Goal: Obtain resource: Download file/media

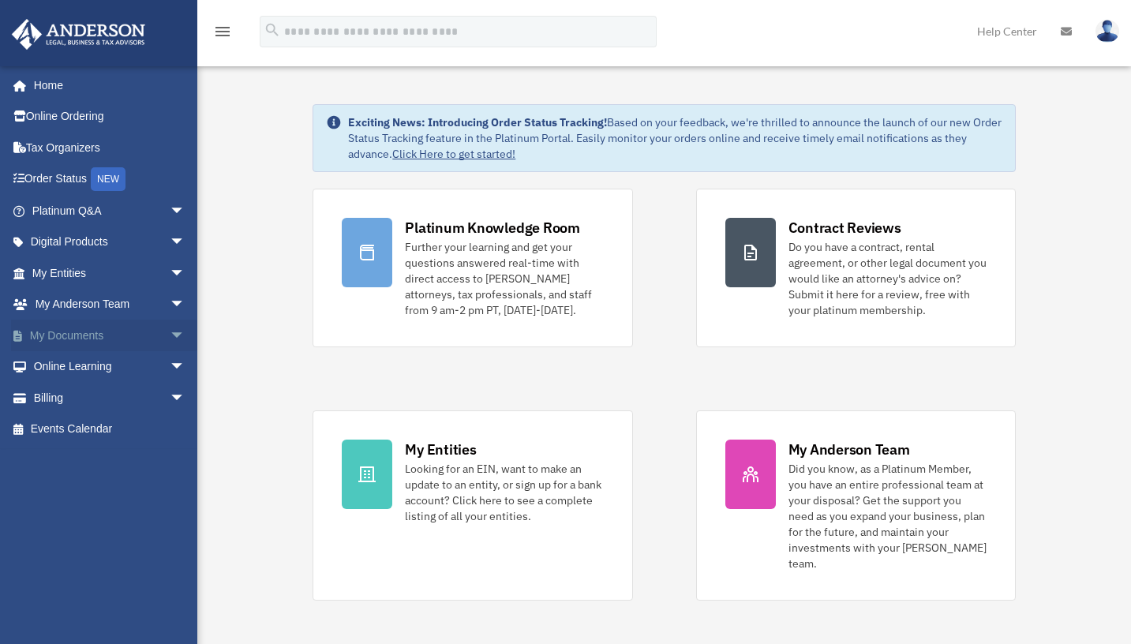
click at [170, 332] on span "arrow_drop_down" at bounding box center [186, 336] width 32 height 32
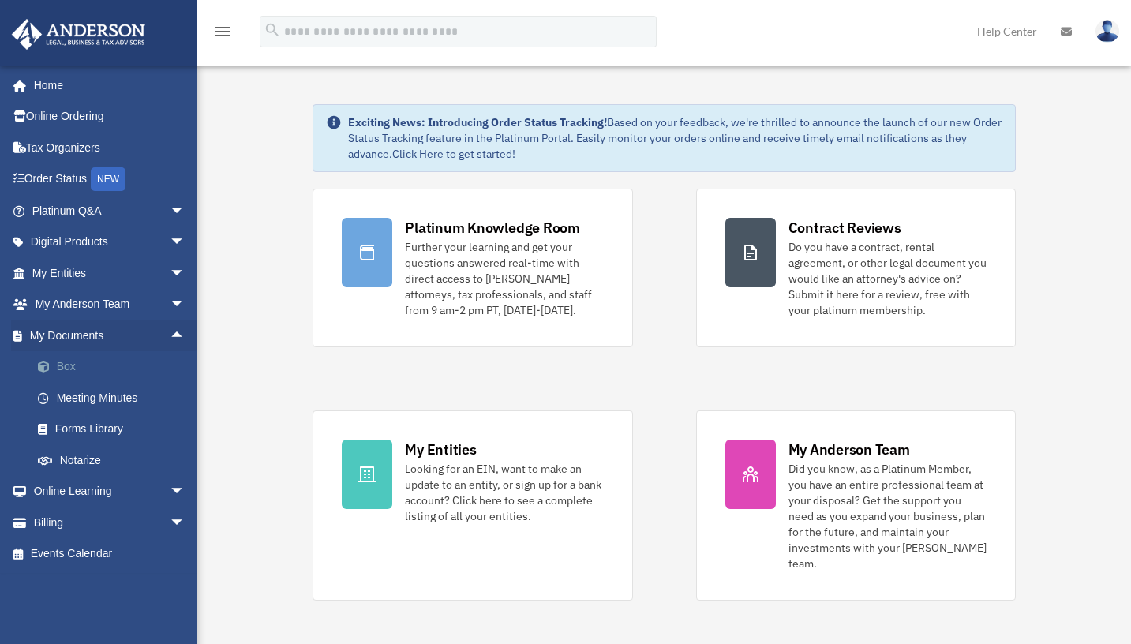
click at [122, 365] on link "Box" at bounding box center [115, 367] width 187 height 32
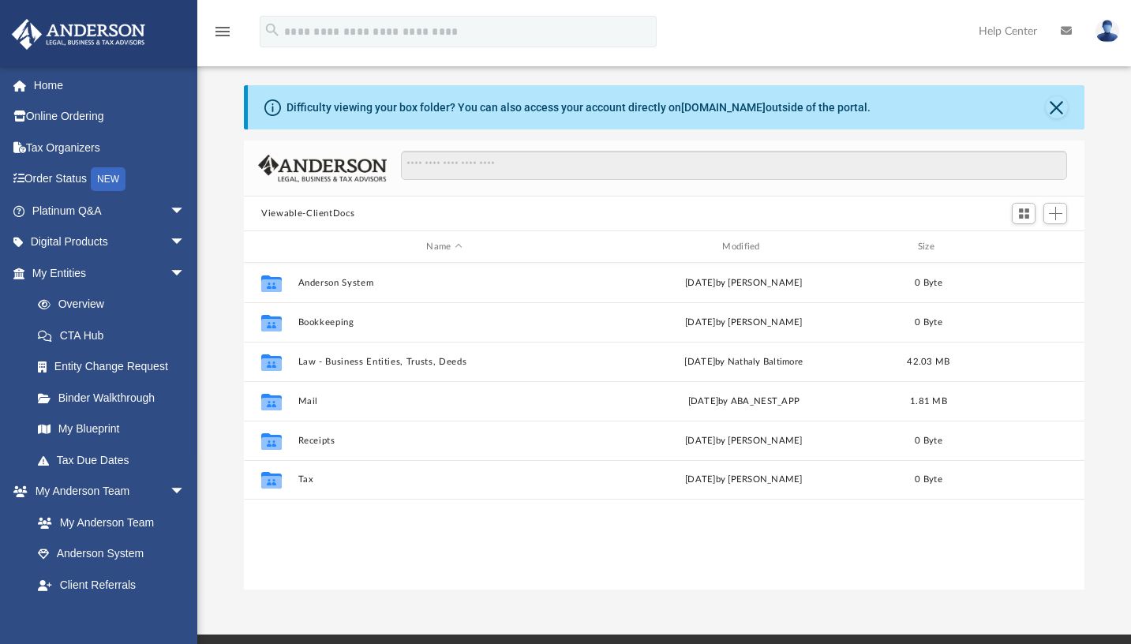
scroll to position [14, 0]
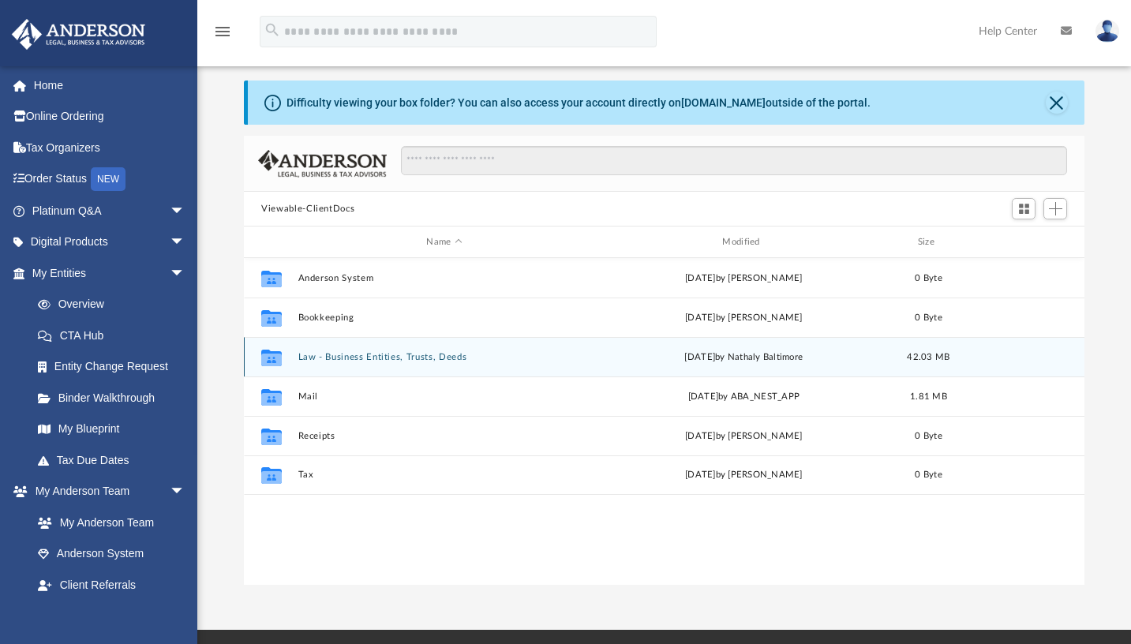
click at [417, 354] on button "Law - Business Entities, Trusts, Deeds" at bounding box center [444, 357] width 293 height 10
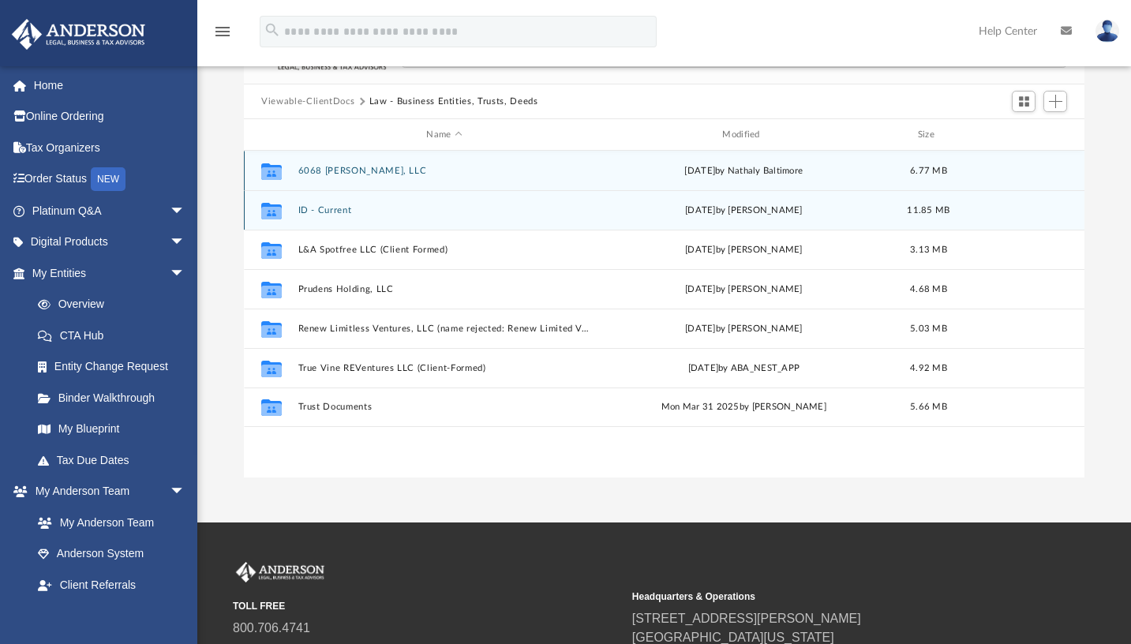
scroll to position [123, 0]
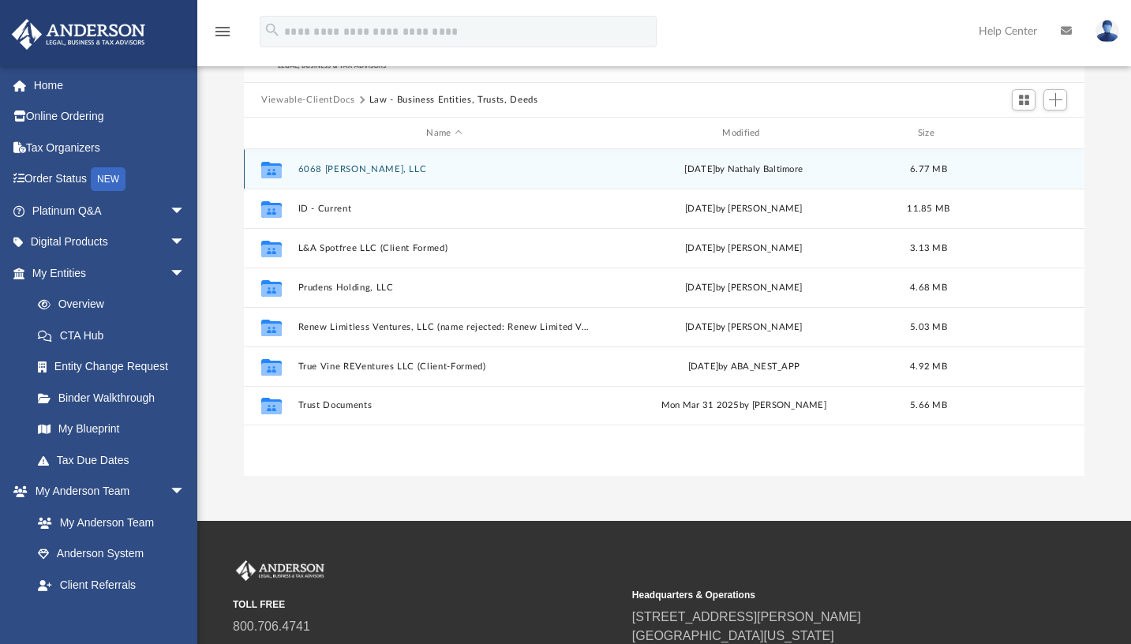
click at [335, 167] on button "6068 [PERSON_NAME], LLC" at bounding box center [444, 169] width 293 height 10
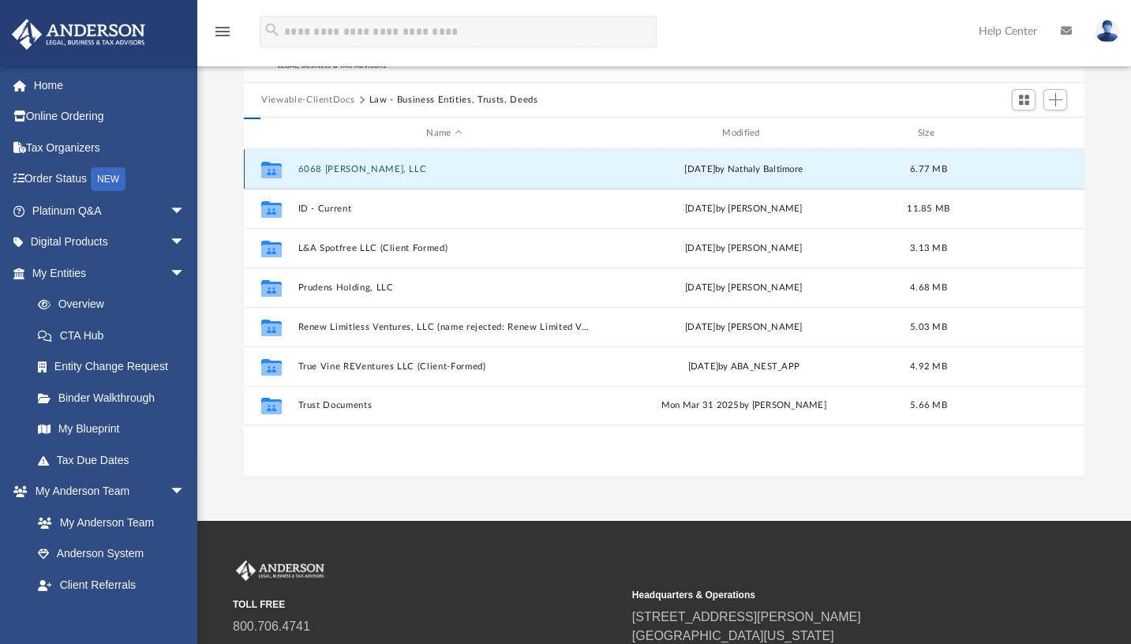
click at [335, 167] on button "6068 [PERSON_NAME], LLC" at bounding box center [444, 169] width 293 height 10
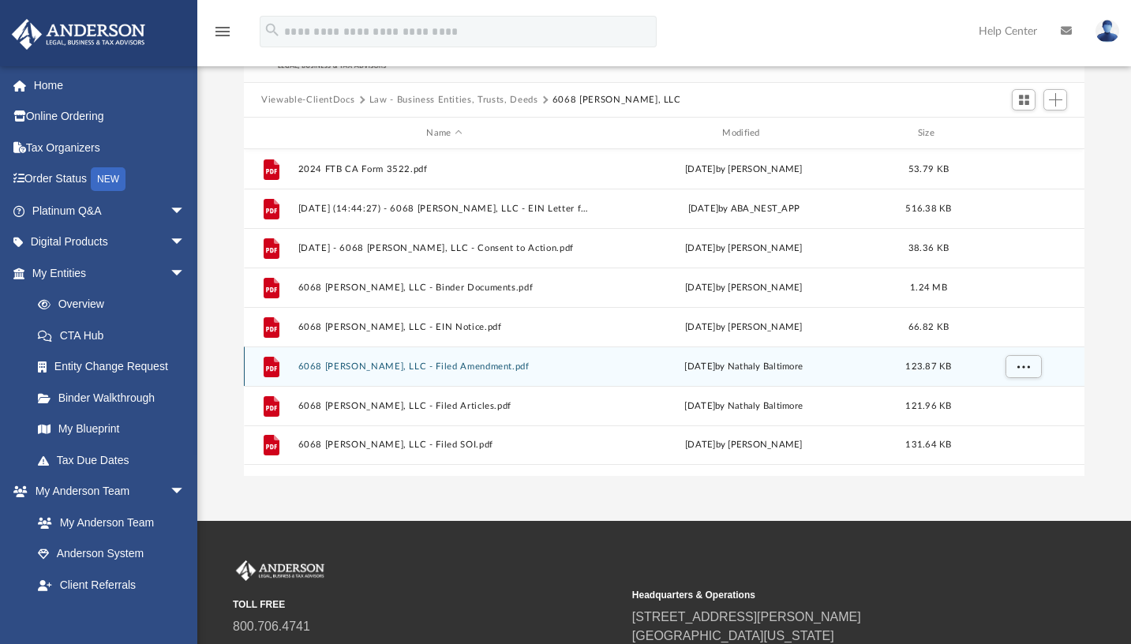
click at [421, 365] on button "6068 Nicolle, LLC - Filed Amendment.pdf" at bounding box center [444, 367] width 293 height 10
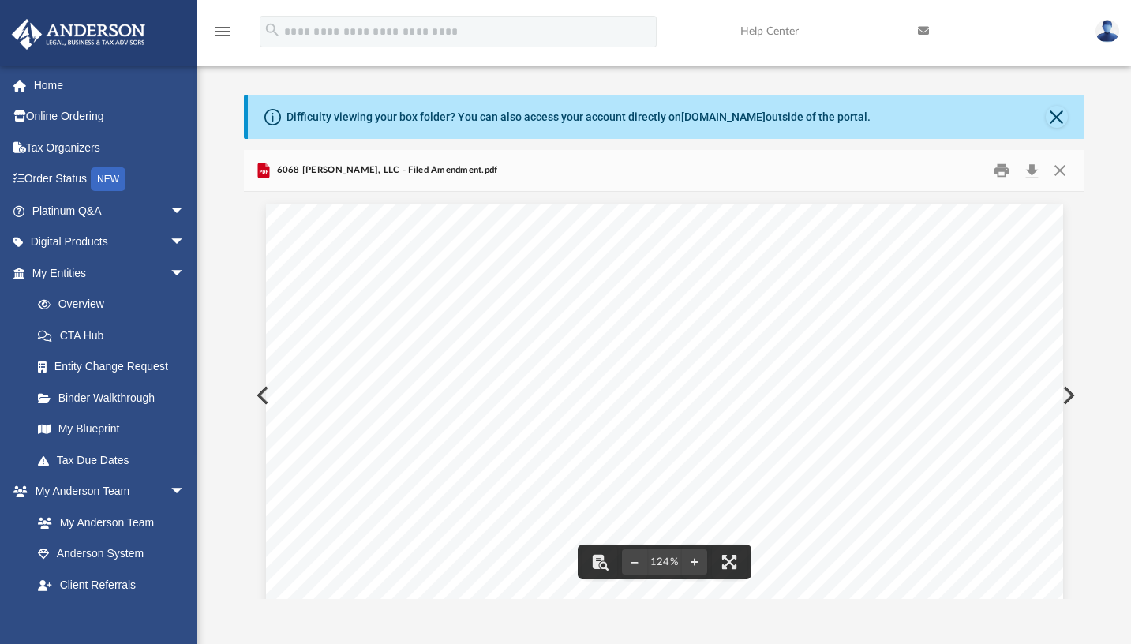
scroll to position [0, 0]
click at [1002, 170] on button "Print" at bounding box center [1002, 171] width 32 height 24
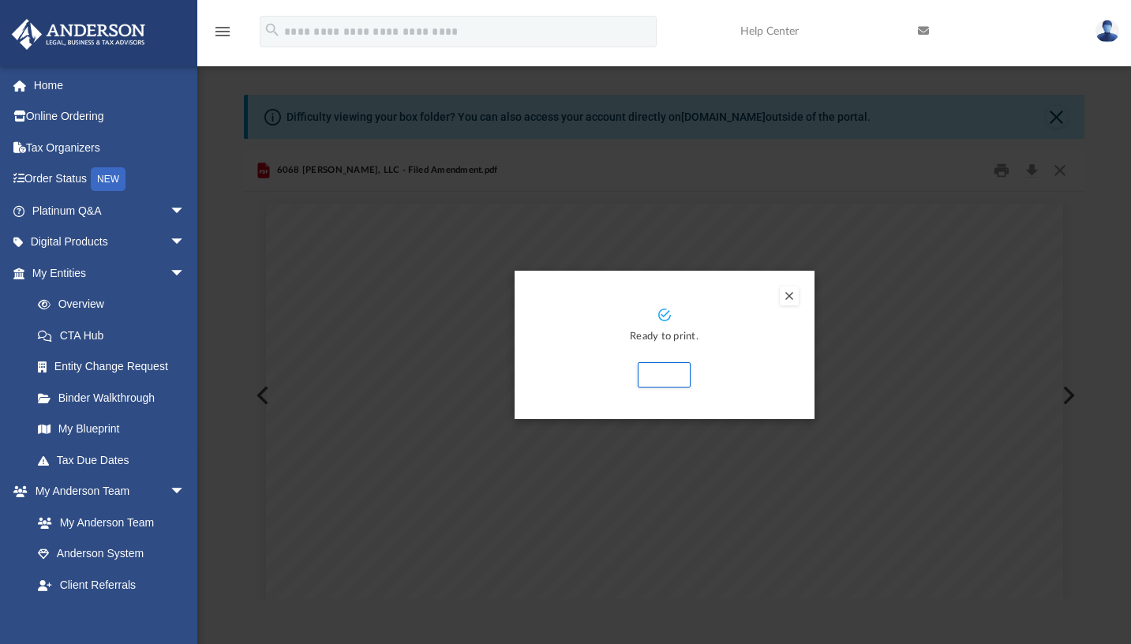
click at [1032, 170] on div "Preview" at bounding box center [565, 322] width 1131 height 644
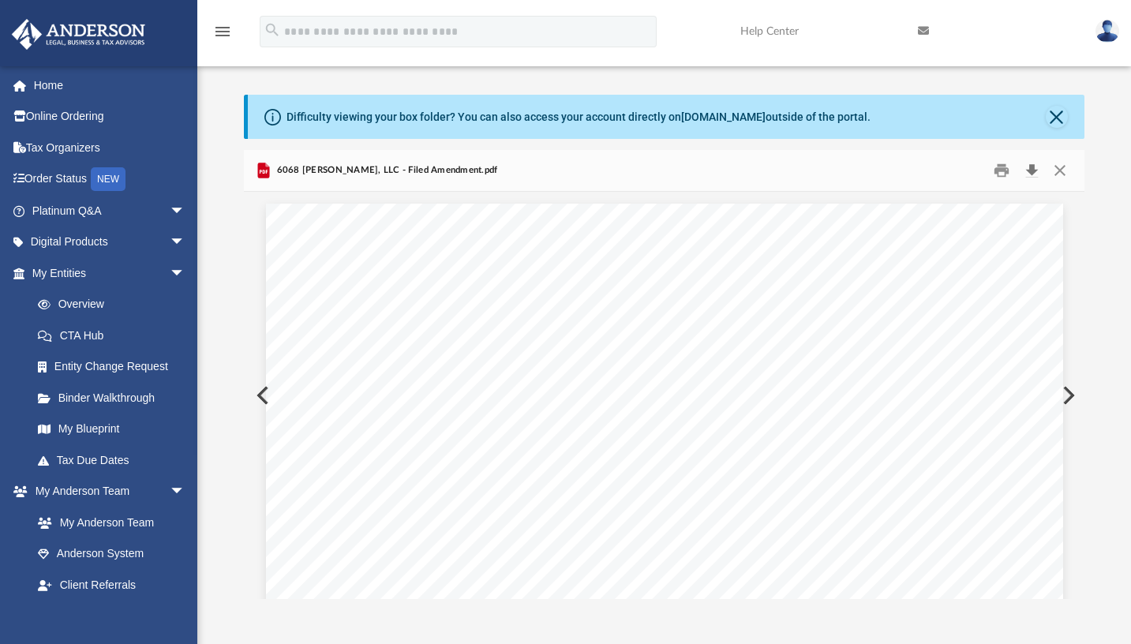
click at [1034, 176] on button "Download" at bounding box center [1031, 171] width 28 height 24
click at [1055, 114] on button "Close" at bounding box center [1057, 117] width 22 height 22
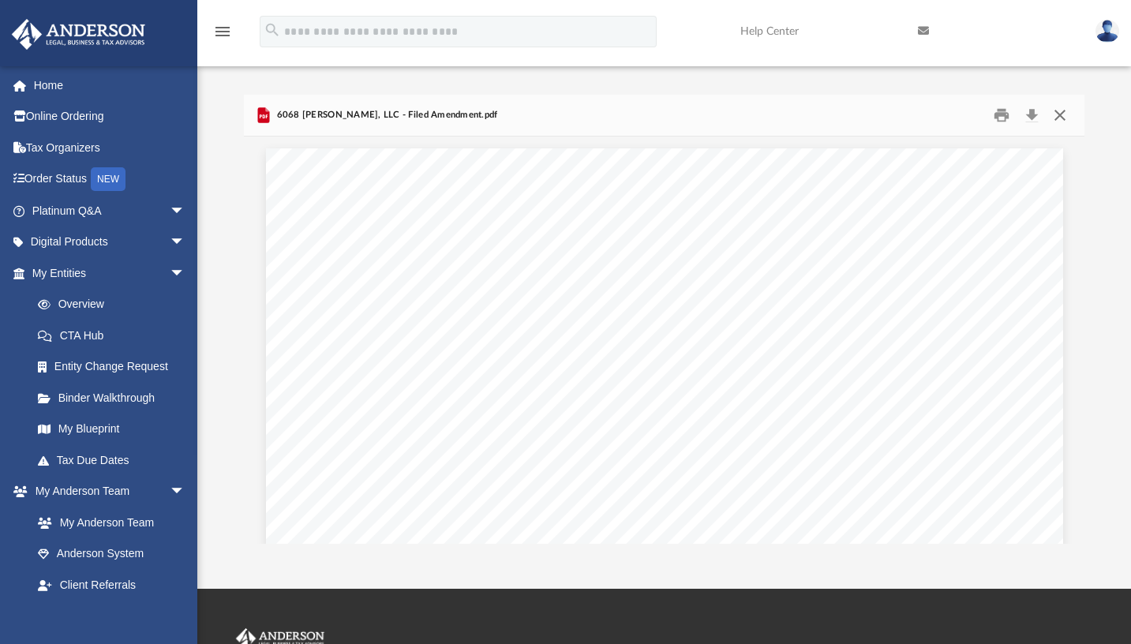
click at [1062, 118] on button "Close" at bounding box center [1059, 115] width 28 height 24
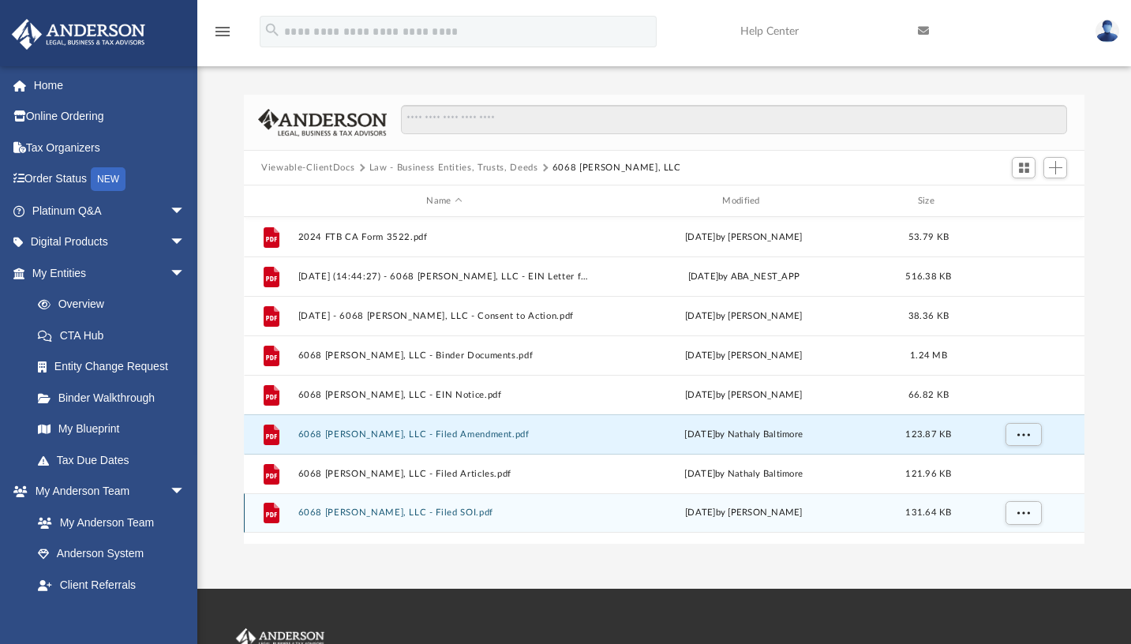
click at [404, 513] on button "6068 Nicolle, LLC - Filed SOI.pdf" at bounding box center [444, 513] width 293 height 10
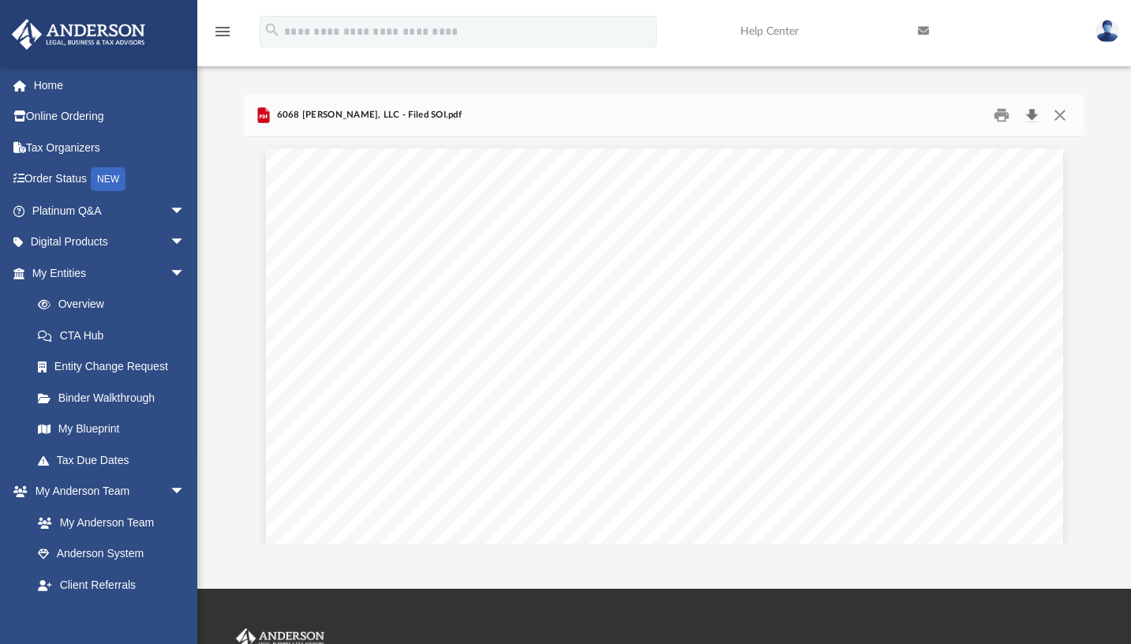
click at [1032, 115] on button "Download" at bounding box center [1031, 115] width 28 height 24
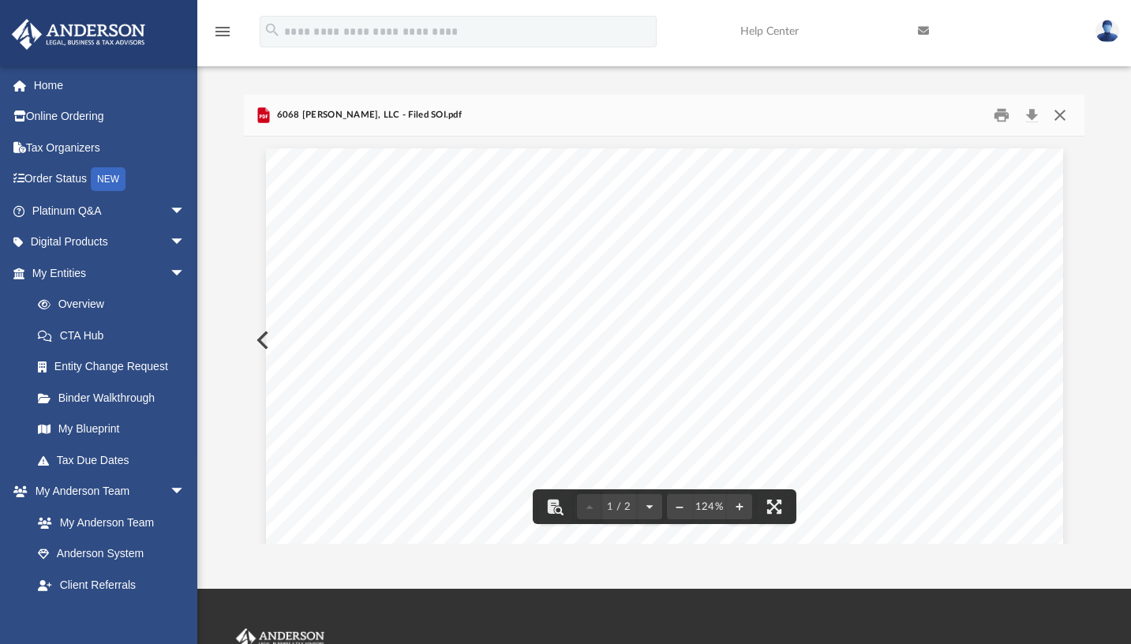
click at [1062, 116] on button "Close" at bounding box center [1059, 115] width 28 height 24
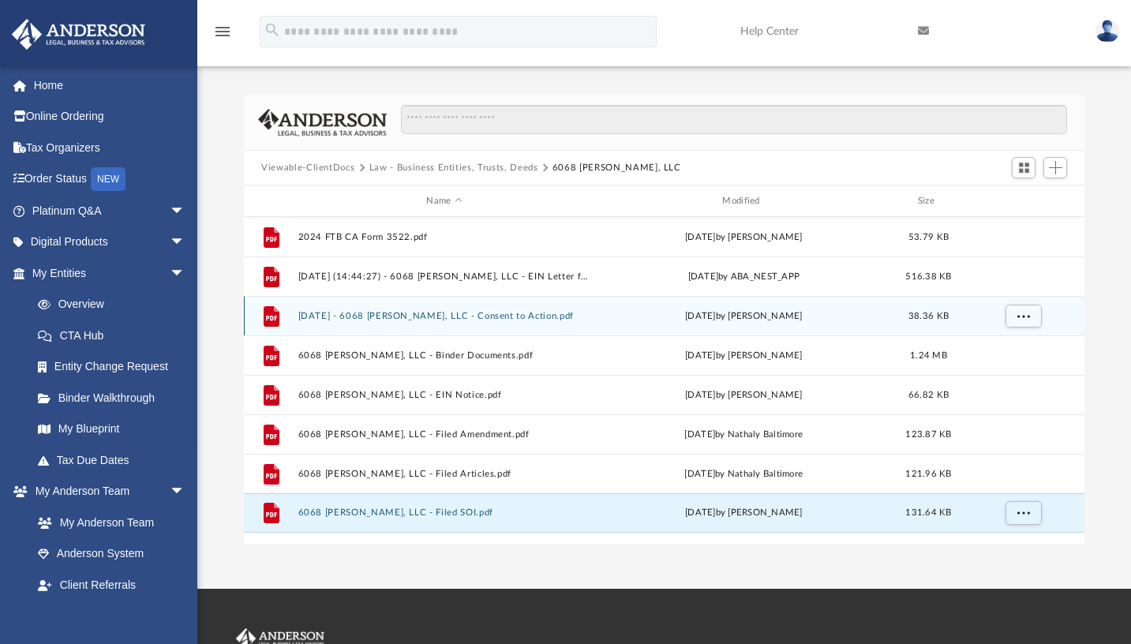
click at [479, 315] on button "2025.01.15 - 6068 Nicolle, LLC - Consent to Action.pdf" at bounding box center [444, 316] width 293 height 10
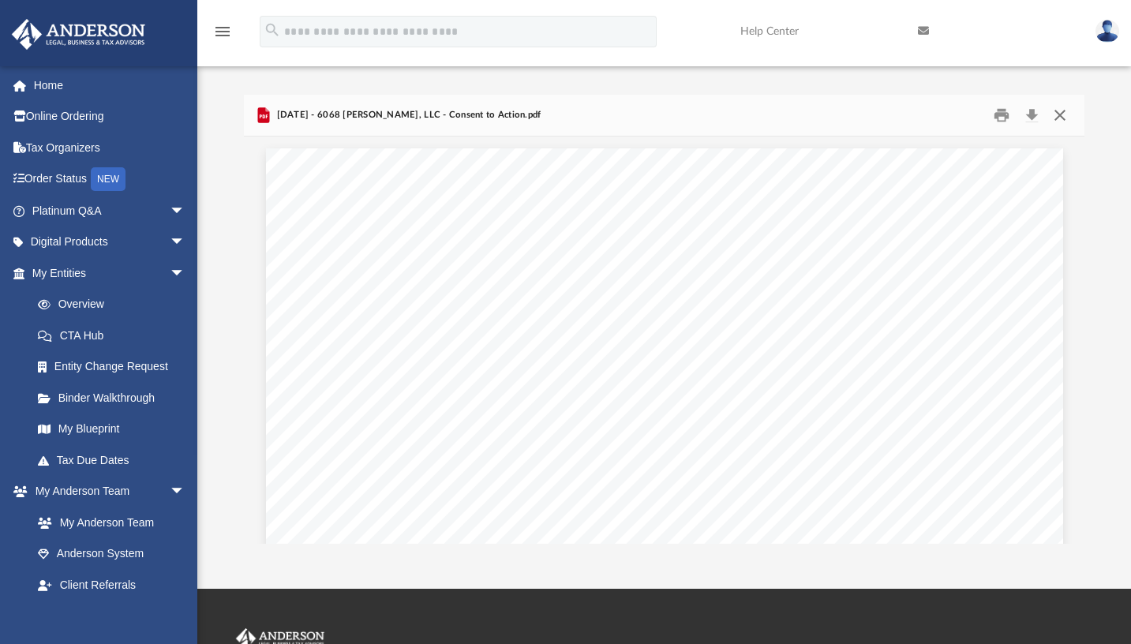
click at [1060, 115] on button "Close" at bounding box center [1059, 115] width 28 height 24
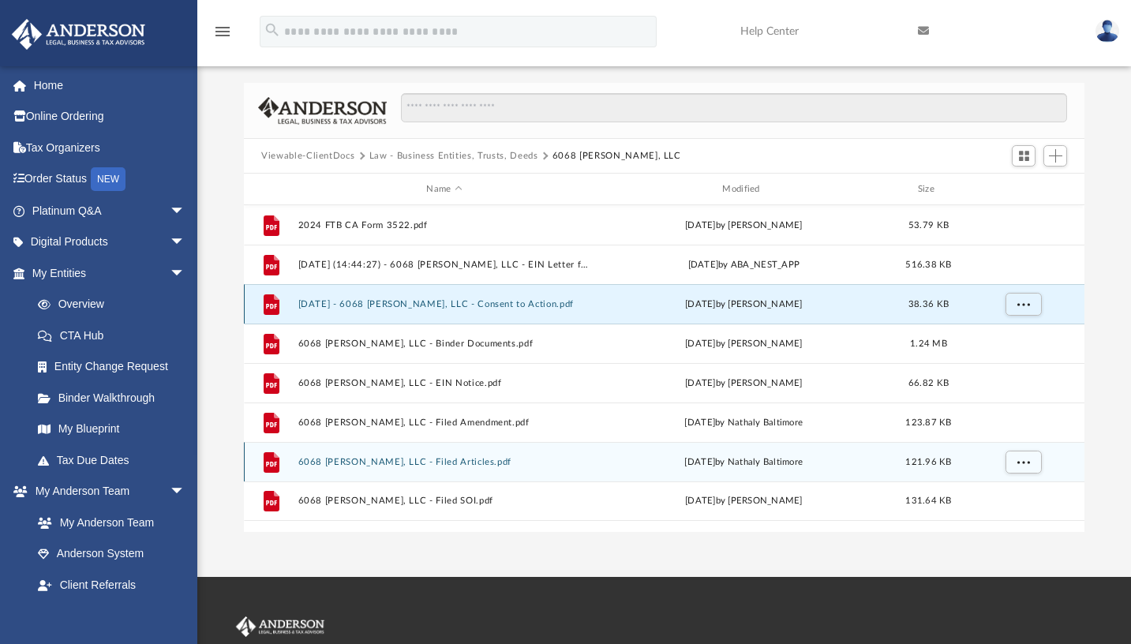
scroll to position [12, 0]
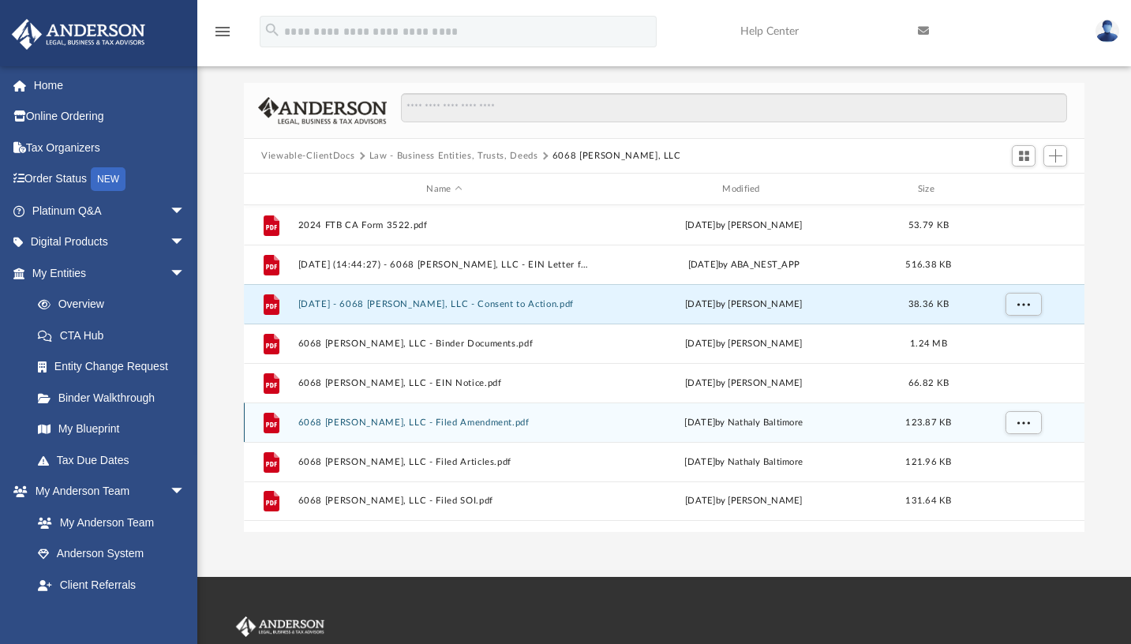
click at [450, 422] on button "6068 Nicolle, LLC - Filed Amendment.pdf" at bounding box center [444, 423] width 293 height 10
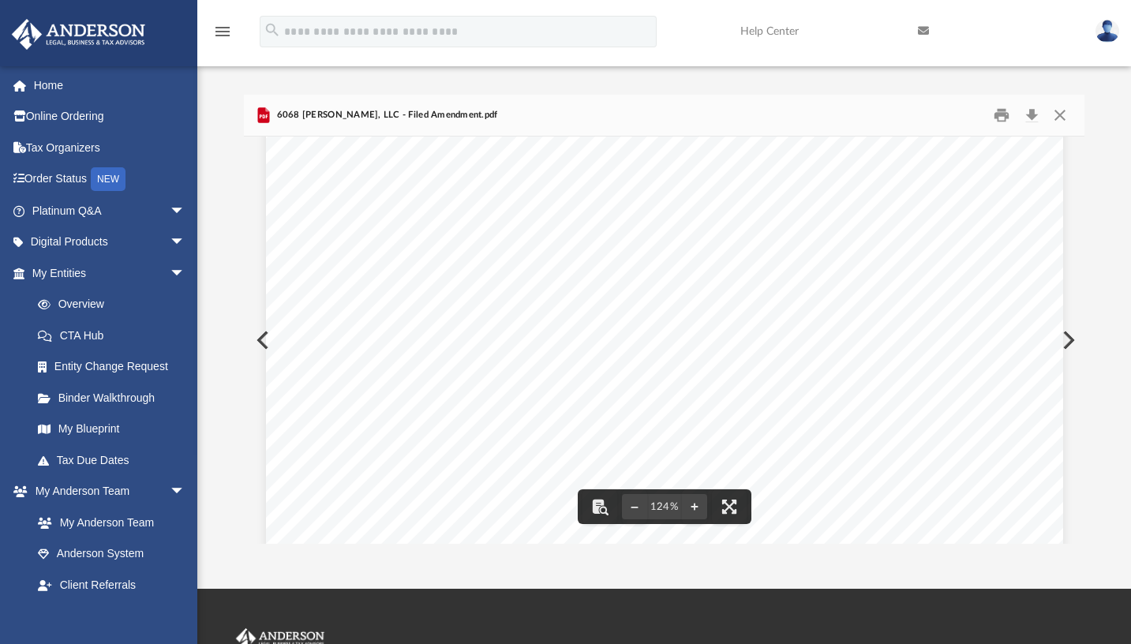
scroll to position [0, 0]
click at [1058, 117] on button "Close" at bounding box center [1059, 115] width 28 height 24
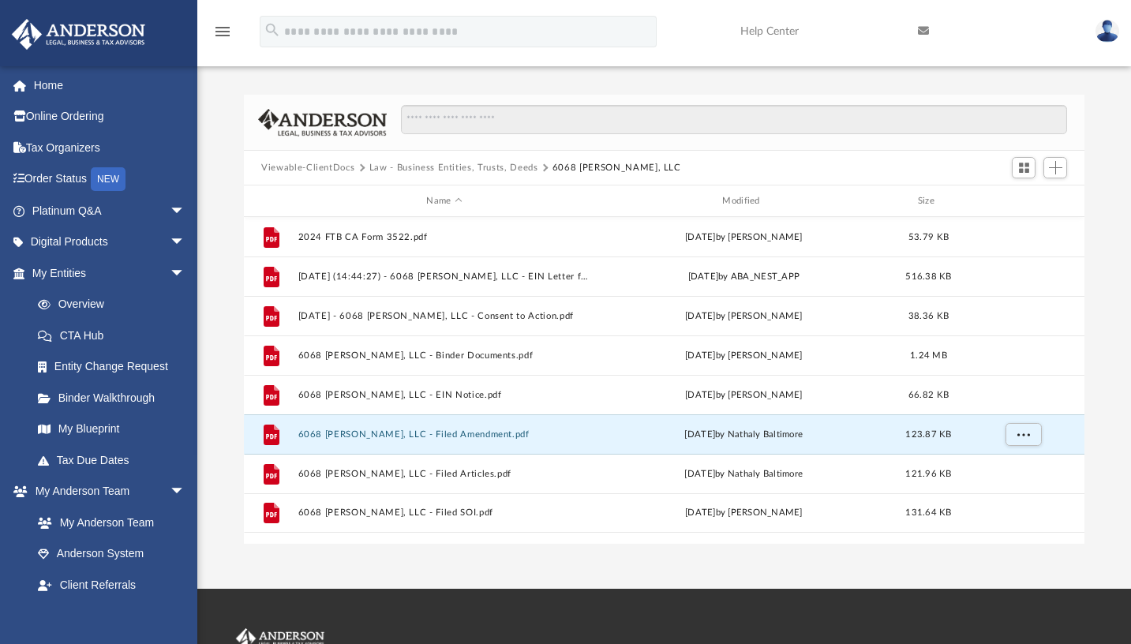
click at [924, 28] on icon at bounding box center [923, 30] width 11 height 11
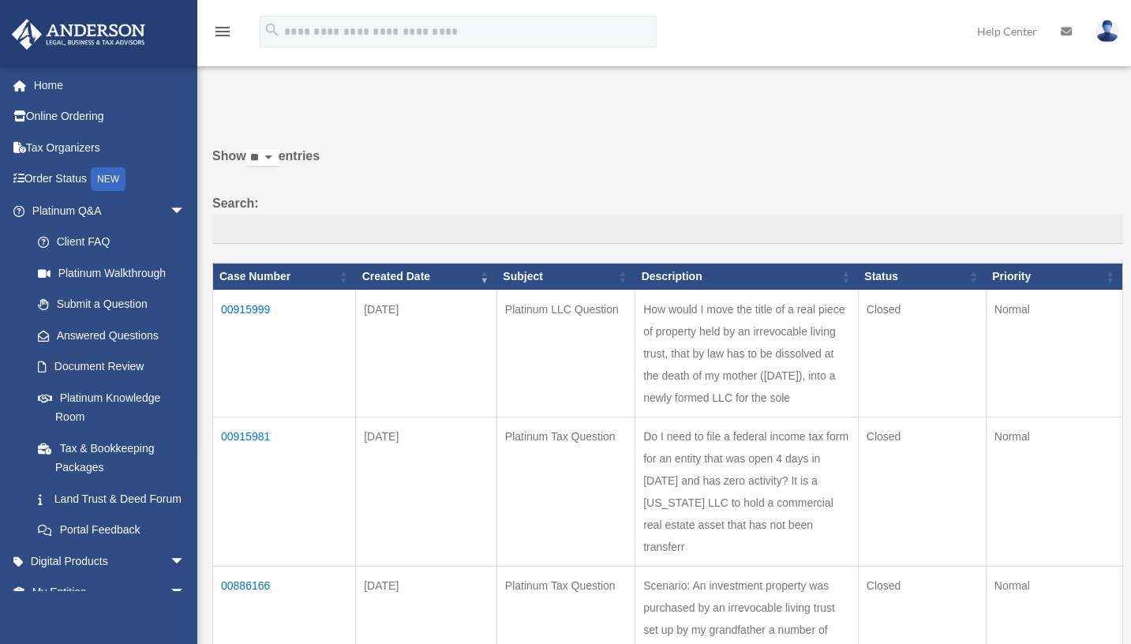
click at [1065, 28] on icon at bounding box center [1066, 31] width 11 height 11
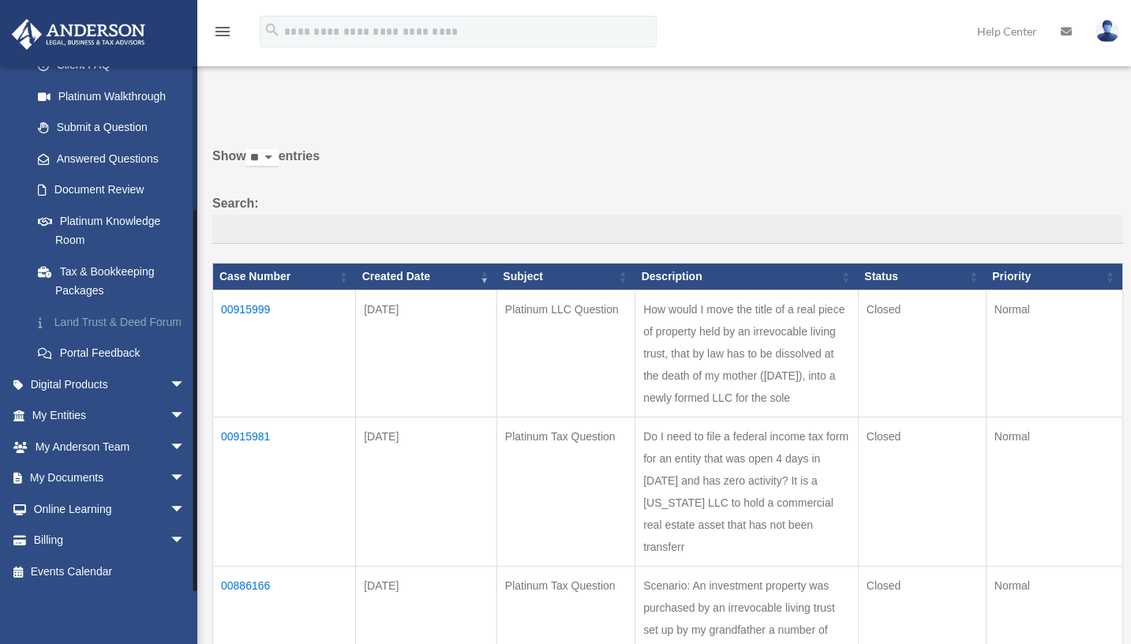
scroll to position [186, 0]
click at [170, 478] on span "arrow_drop_down" at bounding box center [186, 479] width 32 height 32
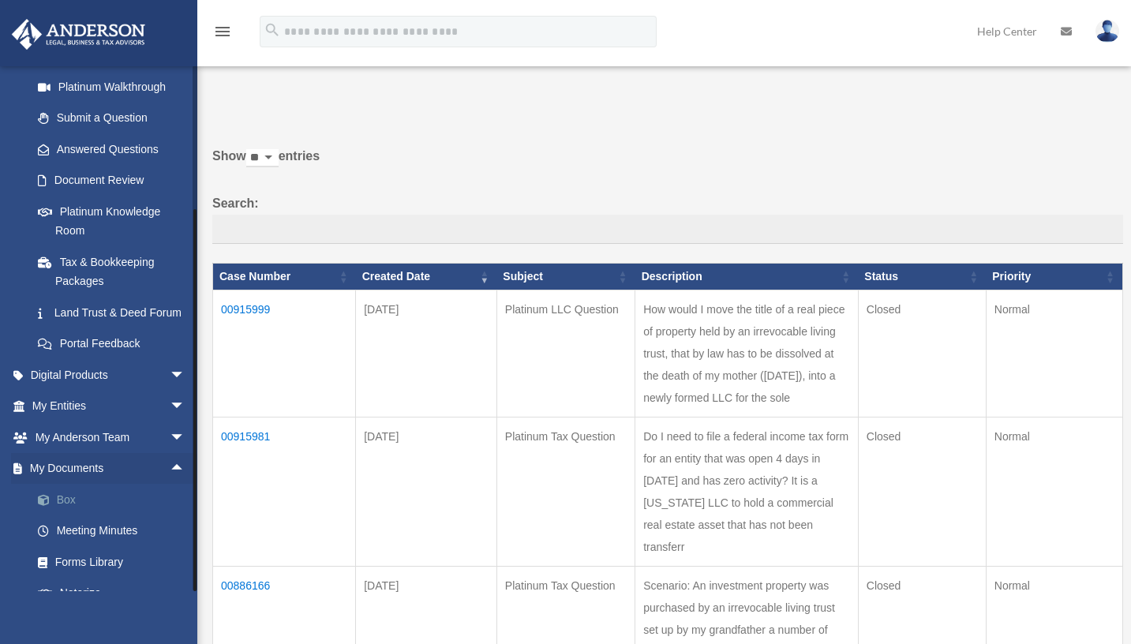
click at [108, 508] on link "Box" at bounding box center [115, 500] width 187 height 32
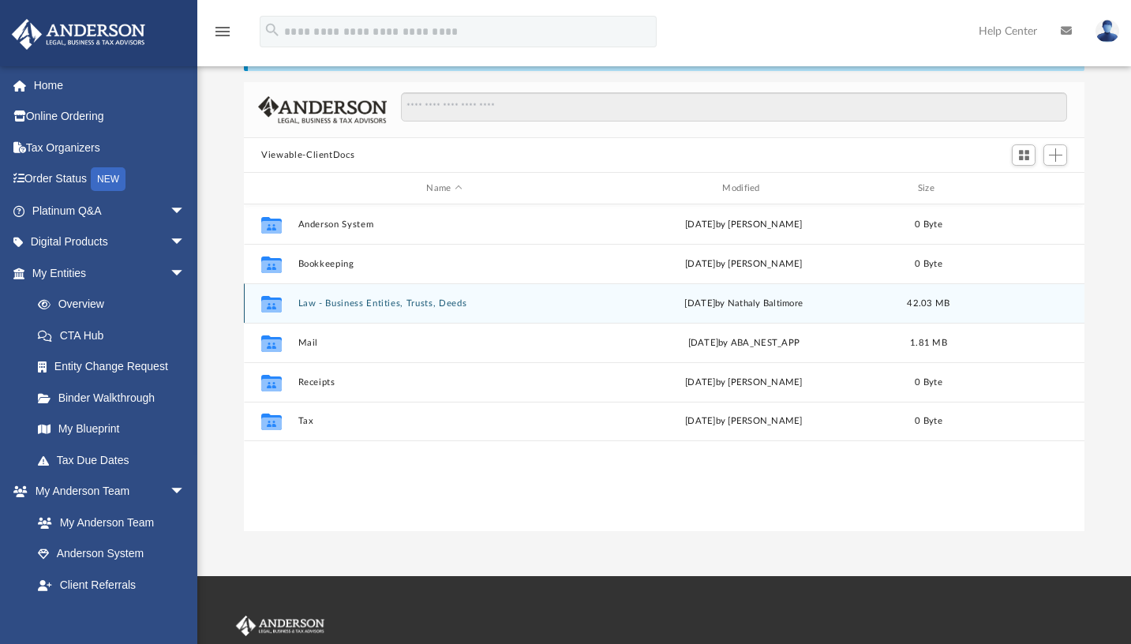
scroll to position [69, 0]
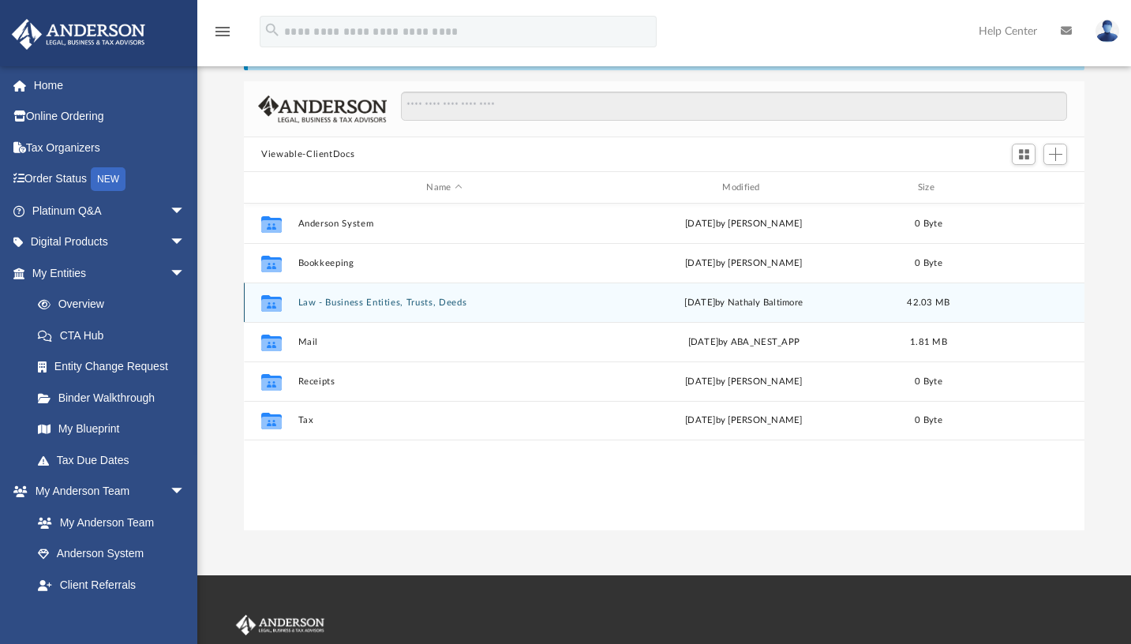
click at [377, 299] on button "Law - Business Entities, Trusts, Deeds" at bounding box center [444, 303] width 293 height 10
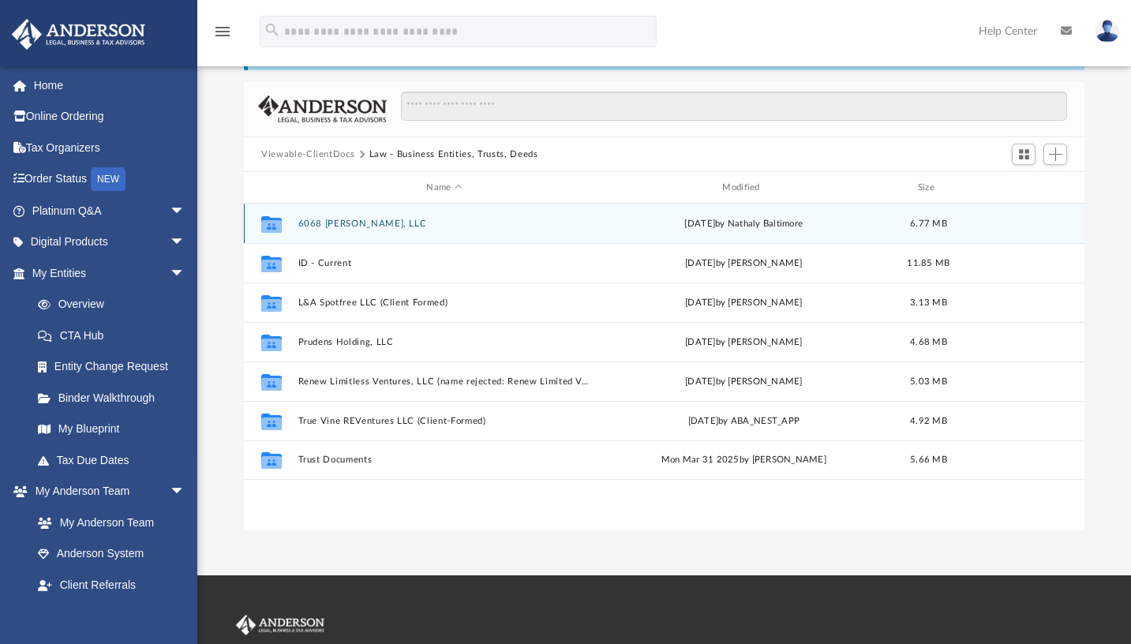
click at [356, 224] on button "6068 Nicolle, LLC" at bounding box center [444, 224] width 293 height 10
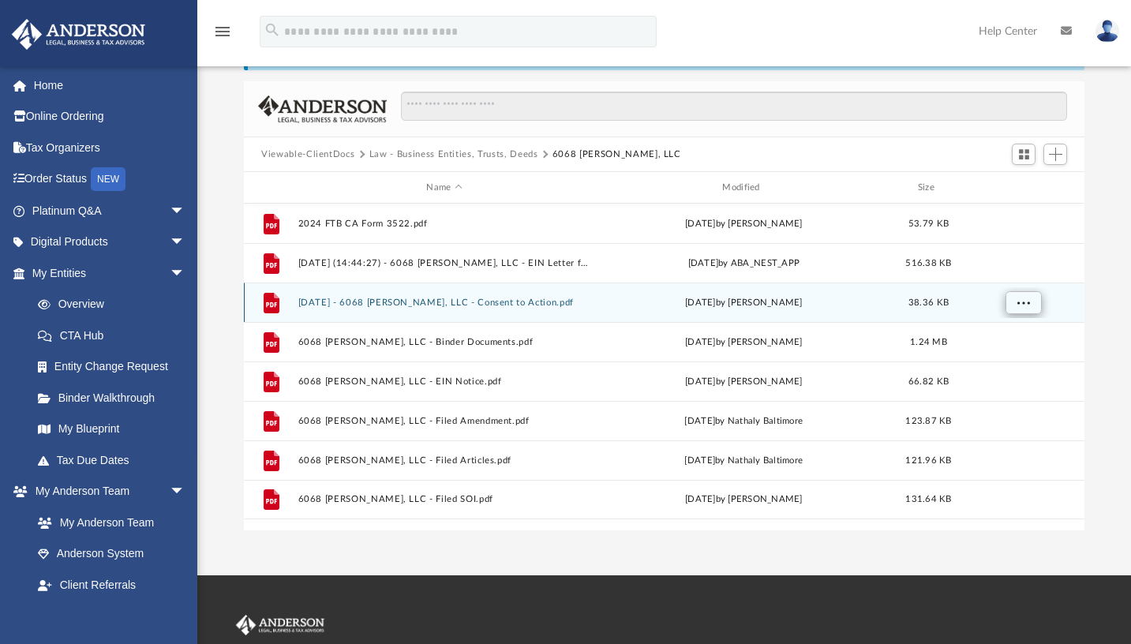
click at [1027, 303] on span "More options" at bounding box center [1023, 302] width 13 height 9
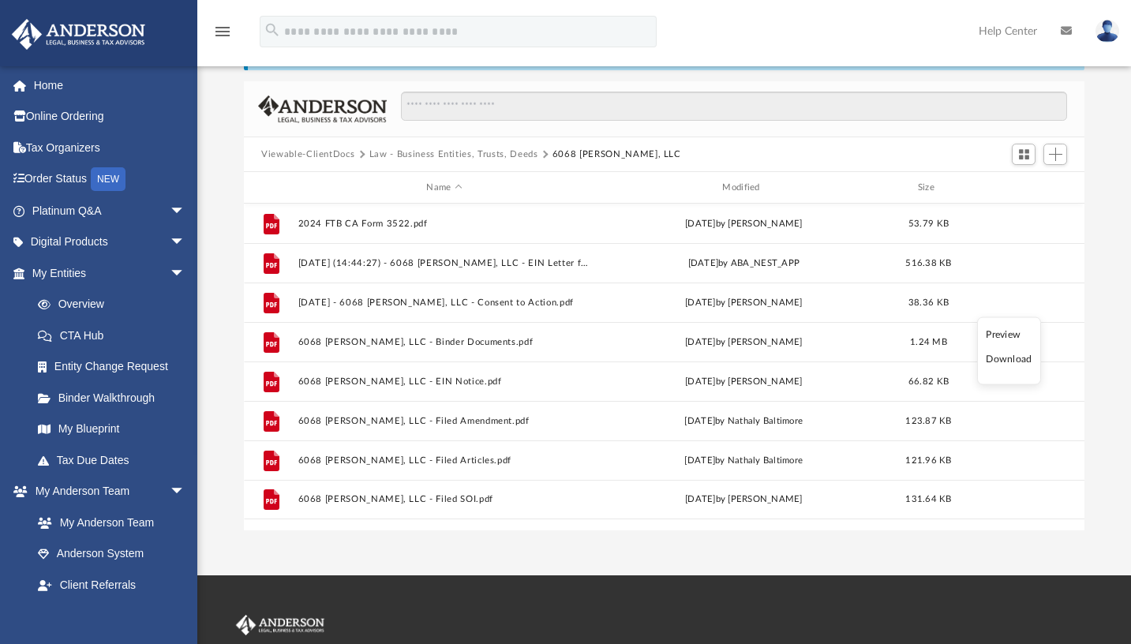
click at [1009, 358] on li "Download" at bounding box center [1009, 359] width 46 height 17
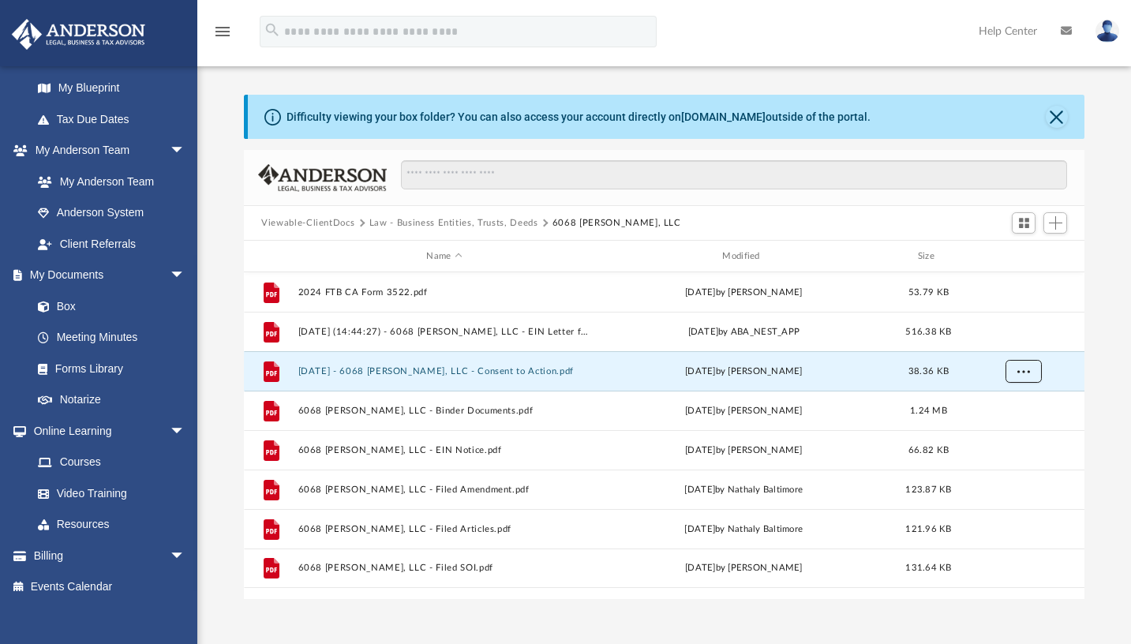
scroll to position [0, 0]
click at [1106, 29] on img at bounding box center [1108, 31] width 24 height 23
click at [1010, 32] on link "Help Center" at bounding box center [1008, 31] width 82 height 62
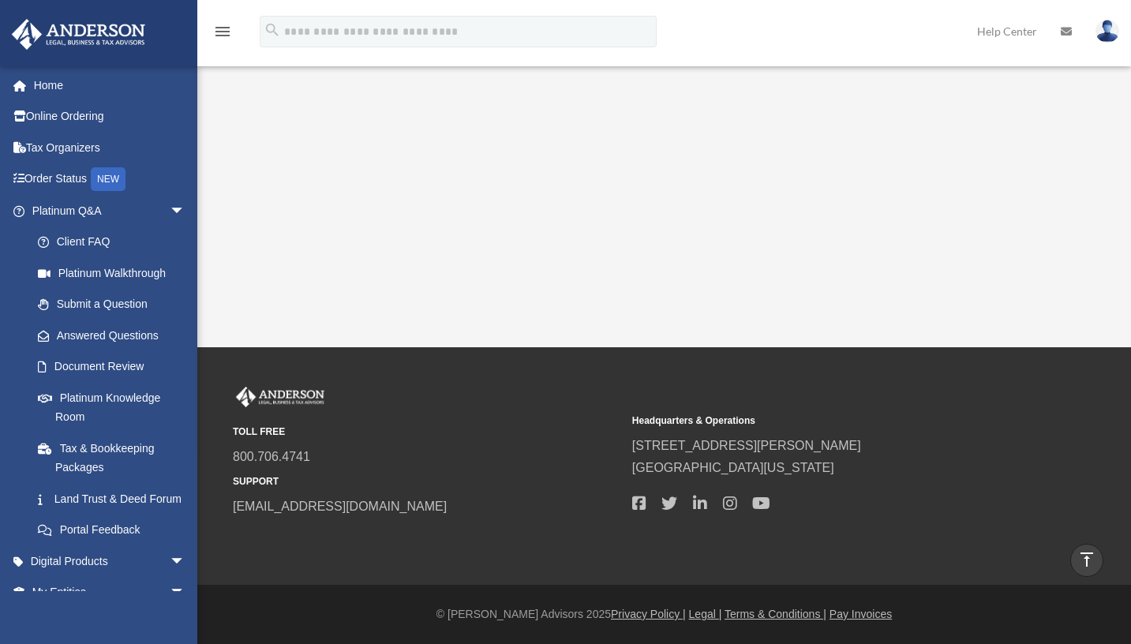
scroll to position [335, 0]
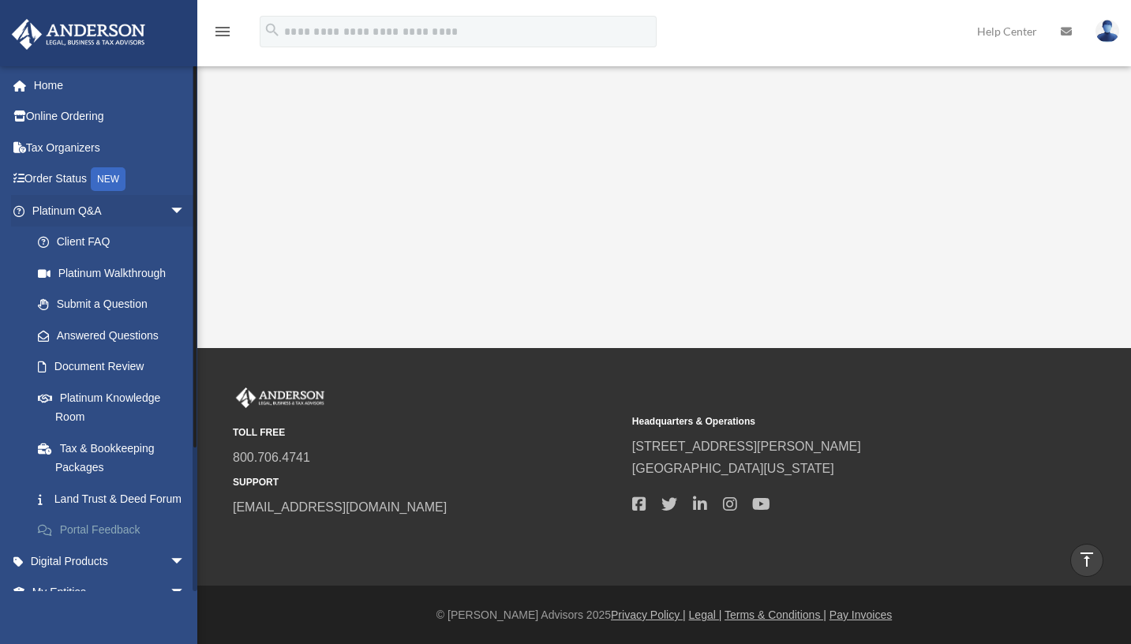
click at [96, 541] on link "Portal Feedback" at bounding box center [115, 531] width 187 height 32
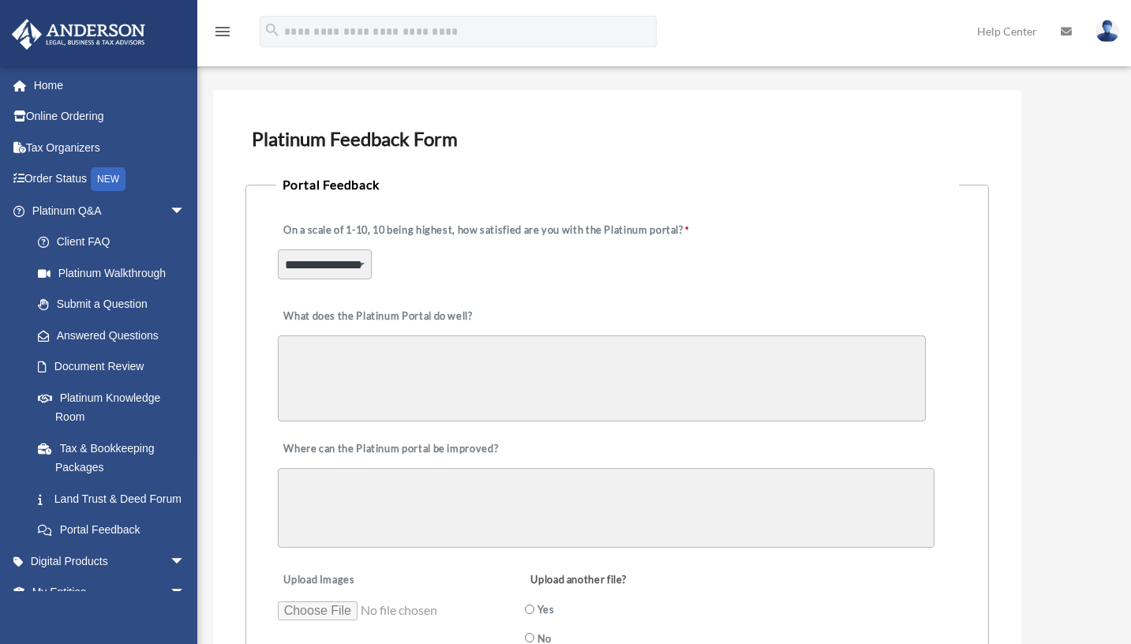
scroll to position [42, 0]
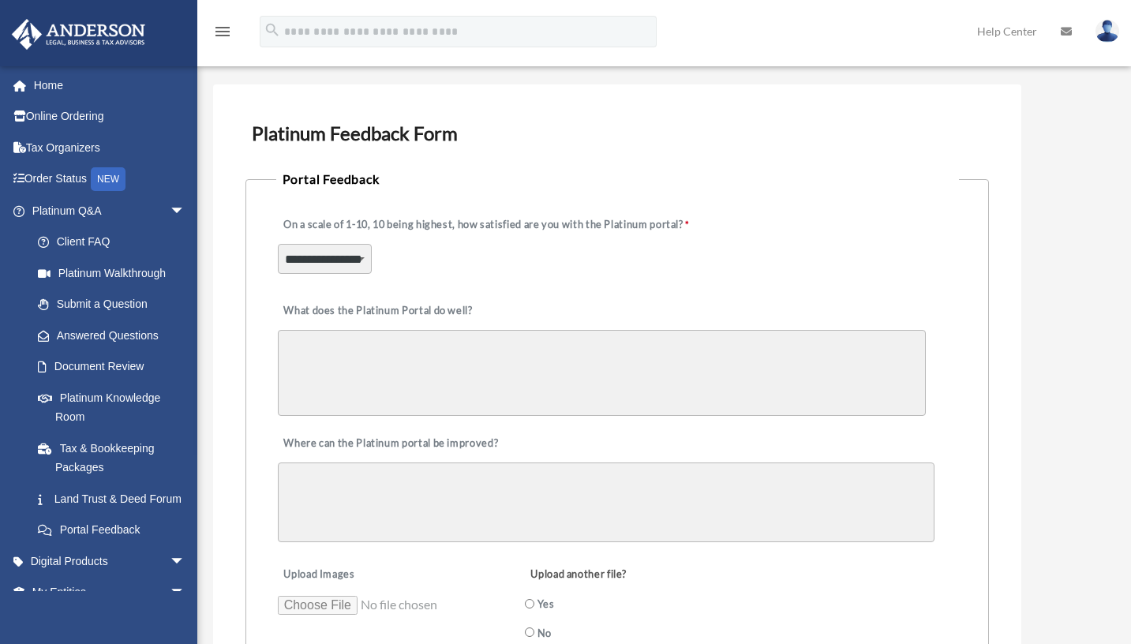
click at [358, 253] on select "**********" at bounding box center [325, 259] width 94 height 30
select select "******"
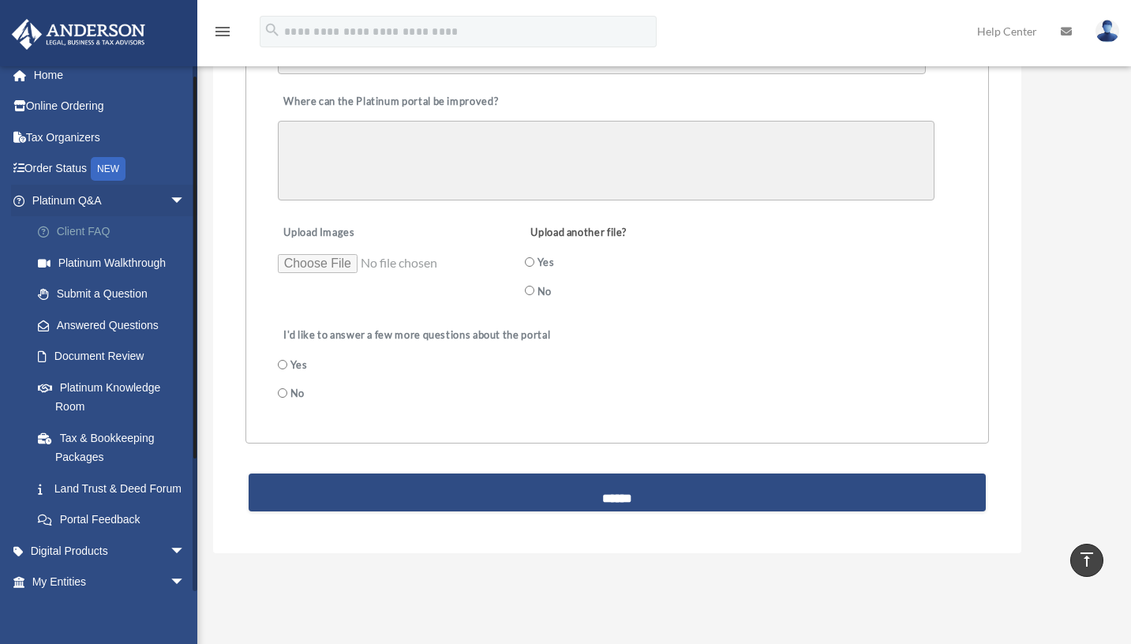
scroll to position [15, 0]
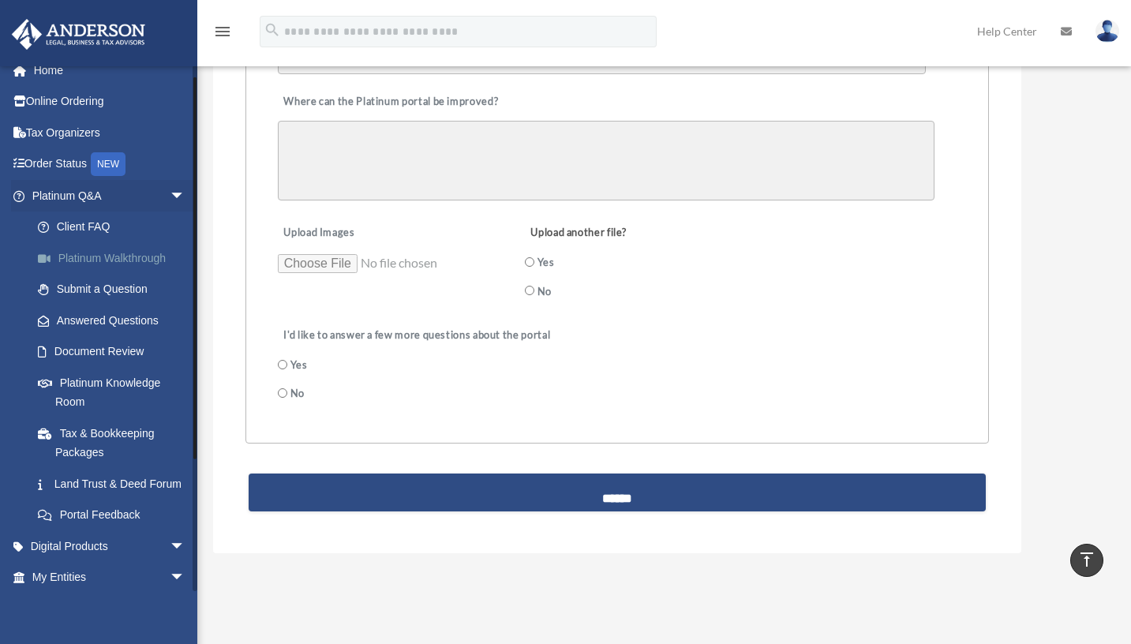
click at [89, 250] on link "Platinum Walkthrough" at bounding box center [115, 258] width 187 height 32
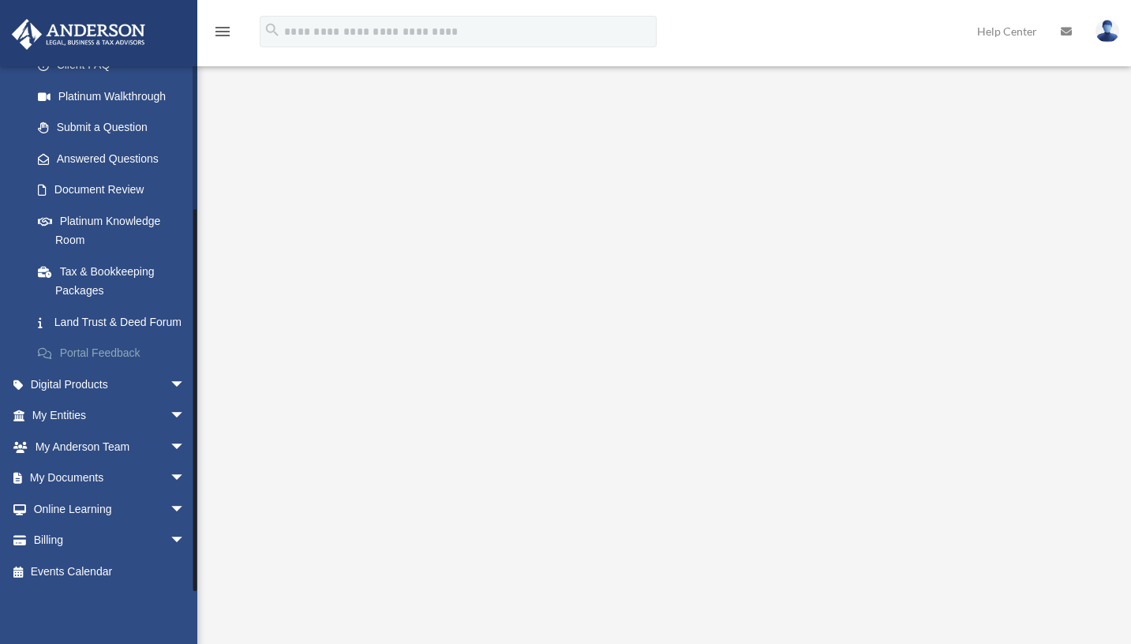
scroll to position [186, 0]
click at [92, 448] on link "My Anderson Team arrow_drop_down" at bounding box center [110, 447] width 198 height 32
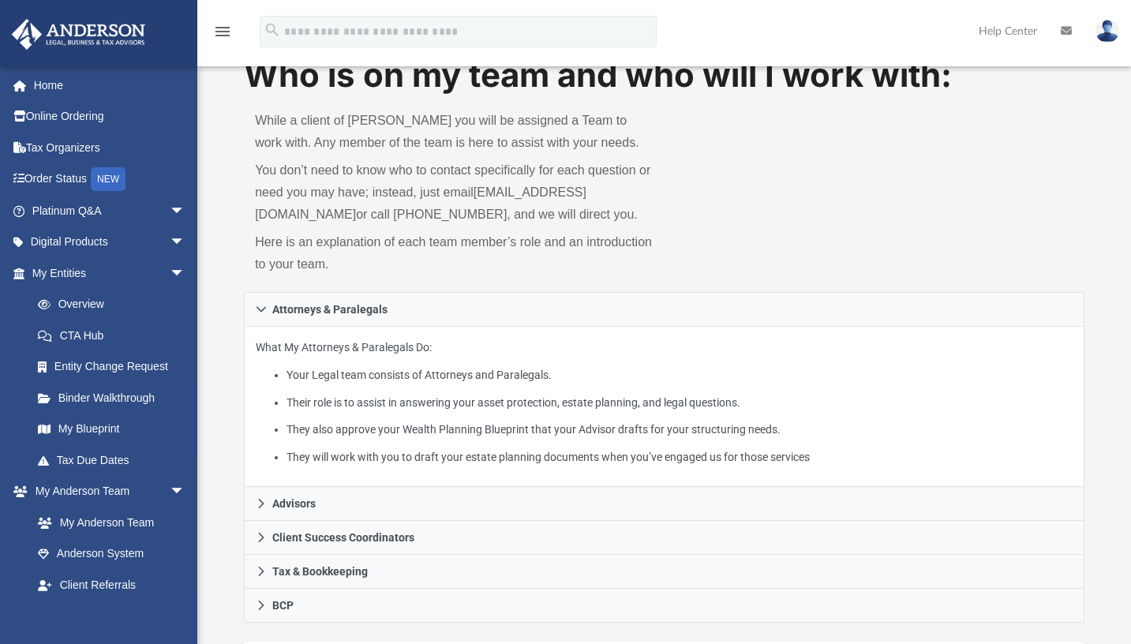
scroll to position [47, 0]
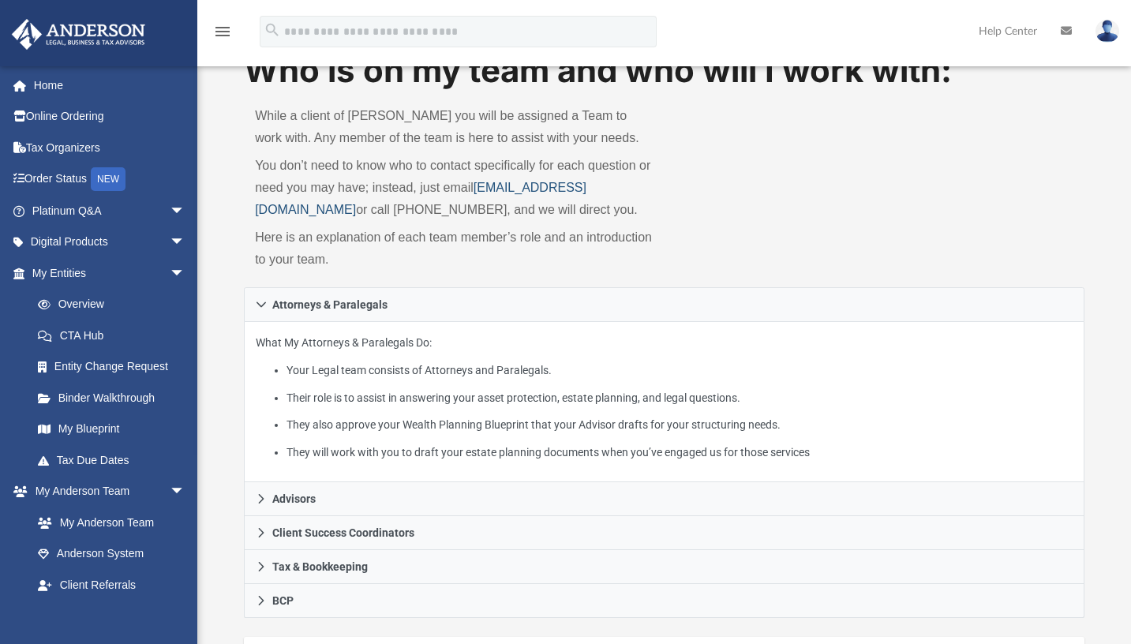
click at [336, 208] on link "[EMAIL_ADDRESS][DOMAIN_NAME]" at bounding box center [421, 199] width 332 height 36
